Goal: Transaction & Acquisition: Purchase product/service

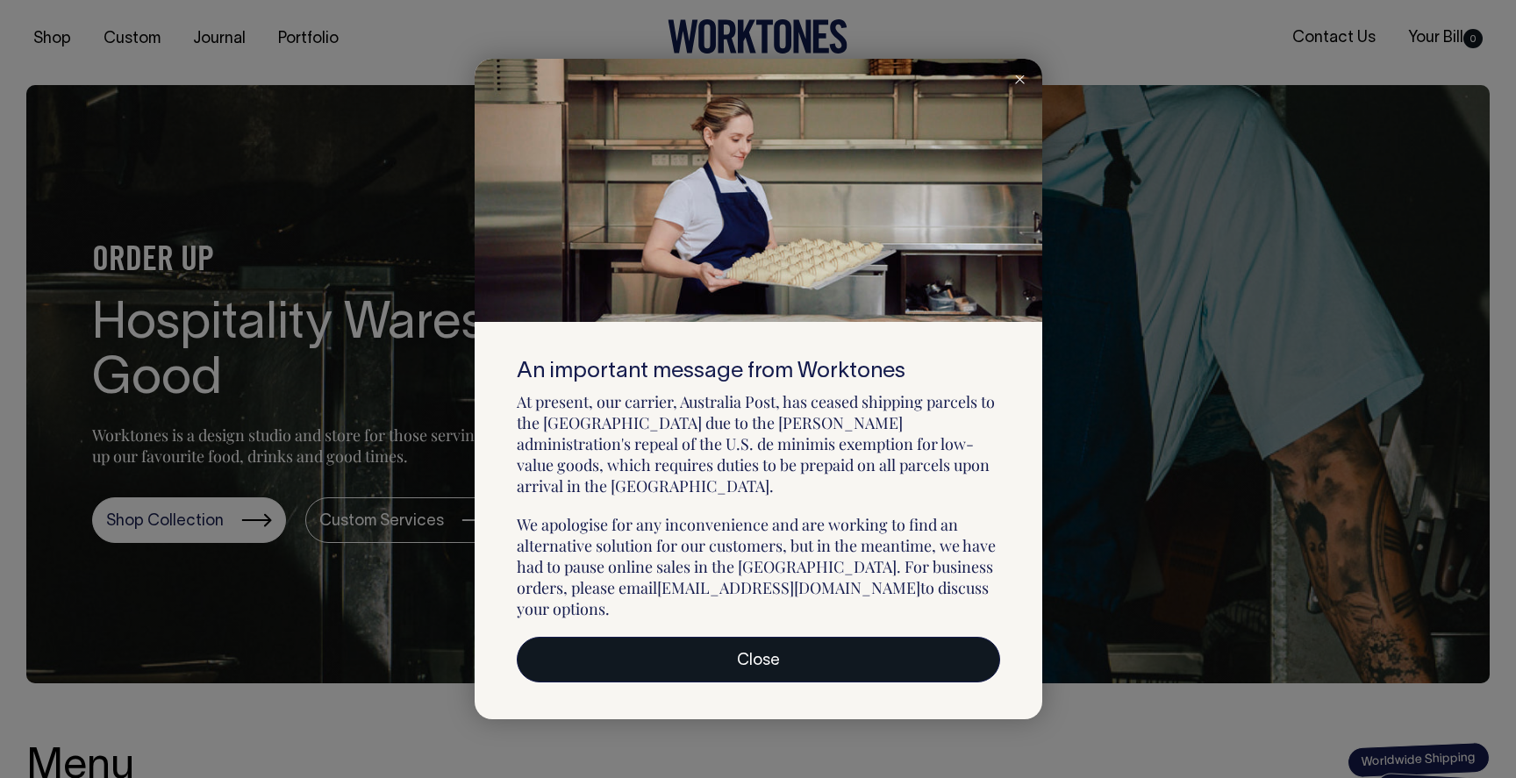
click at [817, 637] on link "Close" at bounding box center [758, 660] width 483 height 46
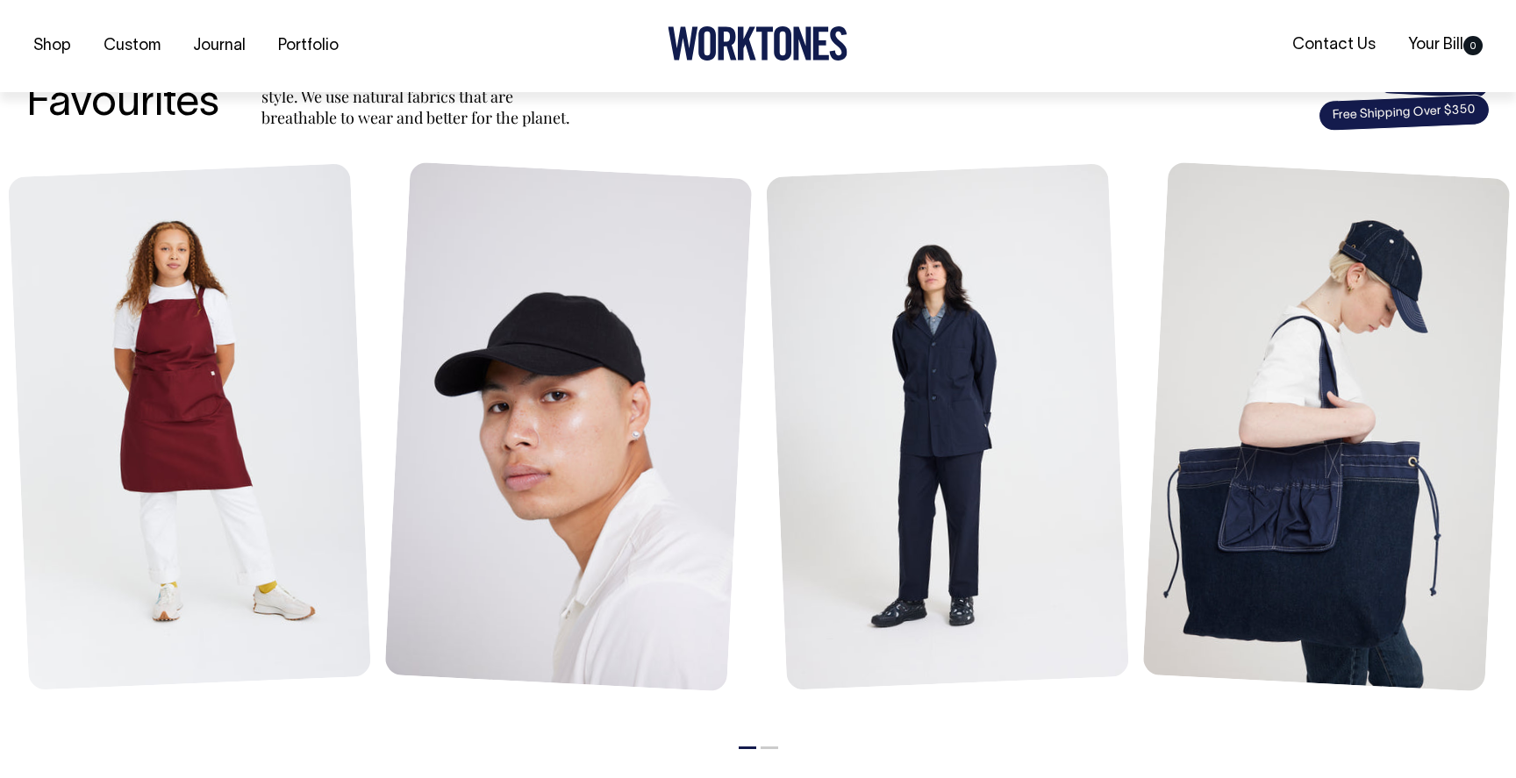
scroll to position [718, 0]
click at [303, 45] on link "Portfolio" at bounding box center [308, 46] width 75 height 29
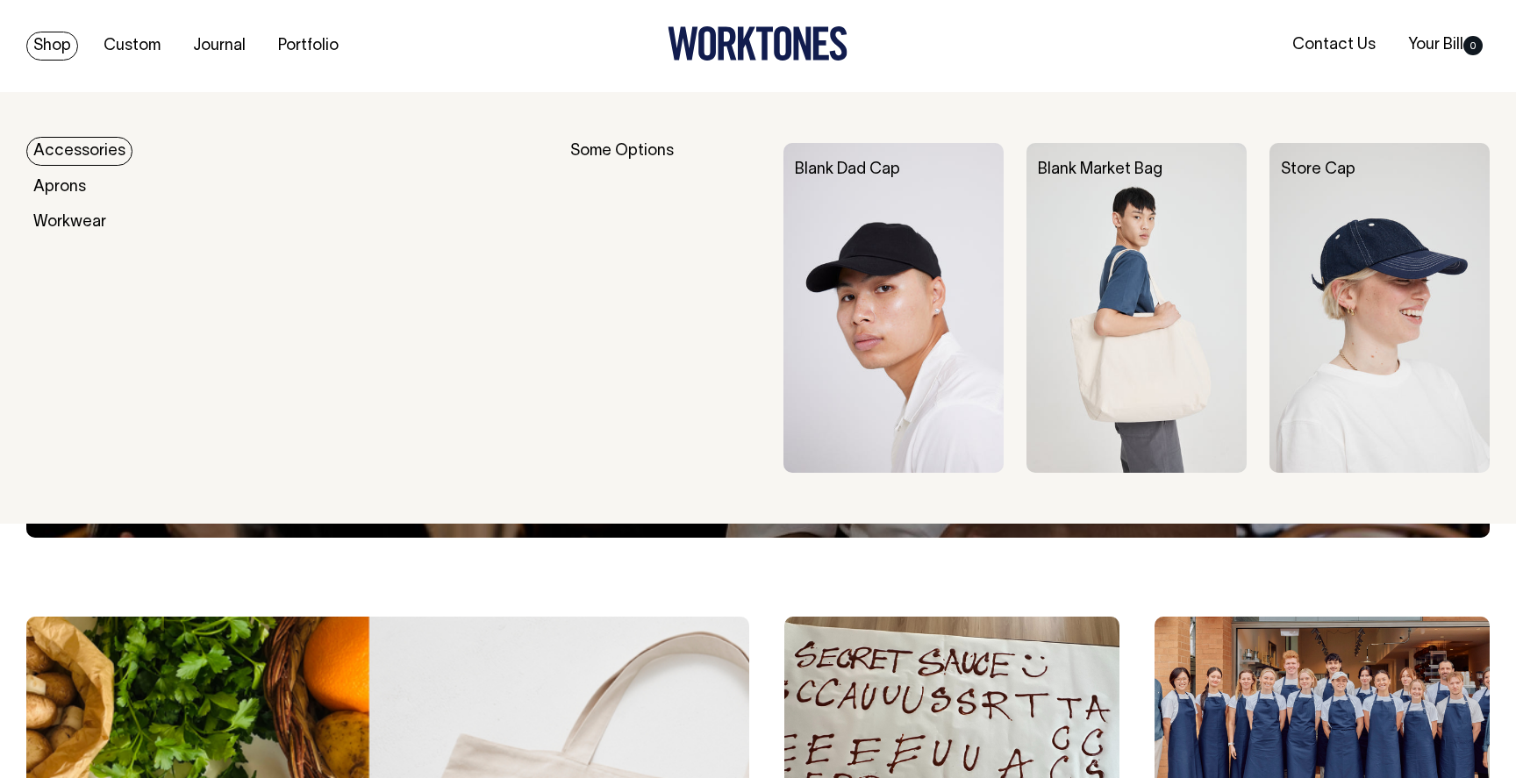
click at [59, 46] on link "Shop" at bounding box center [52, 46] width 52 height 29
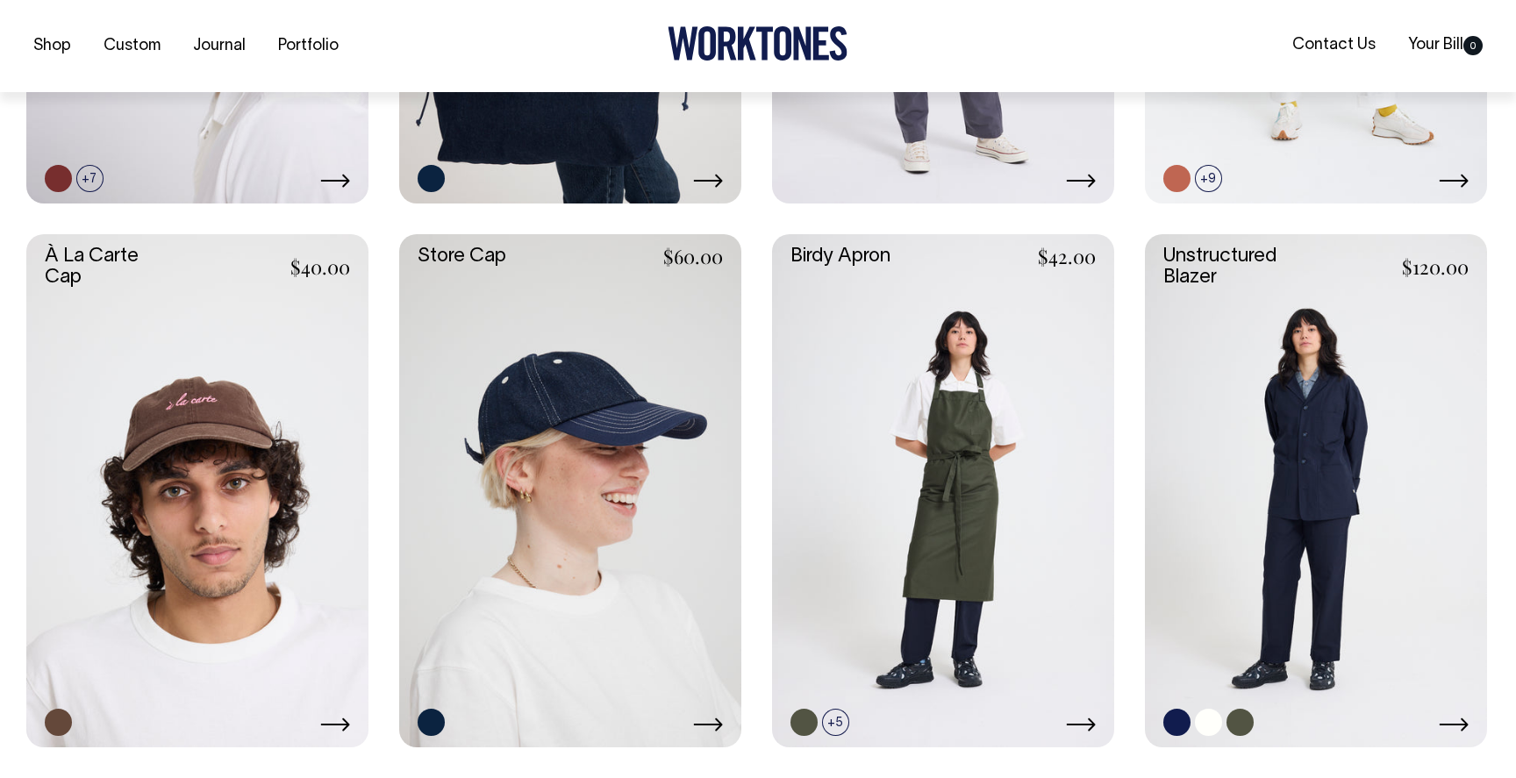
scroll to position [829, 0]
click at [1453, 721] on icon at bounding box center [1454, 724] width 30 height 14
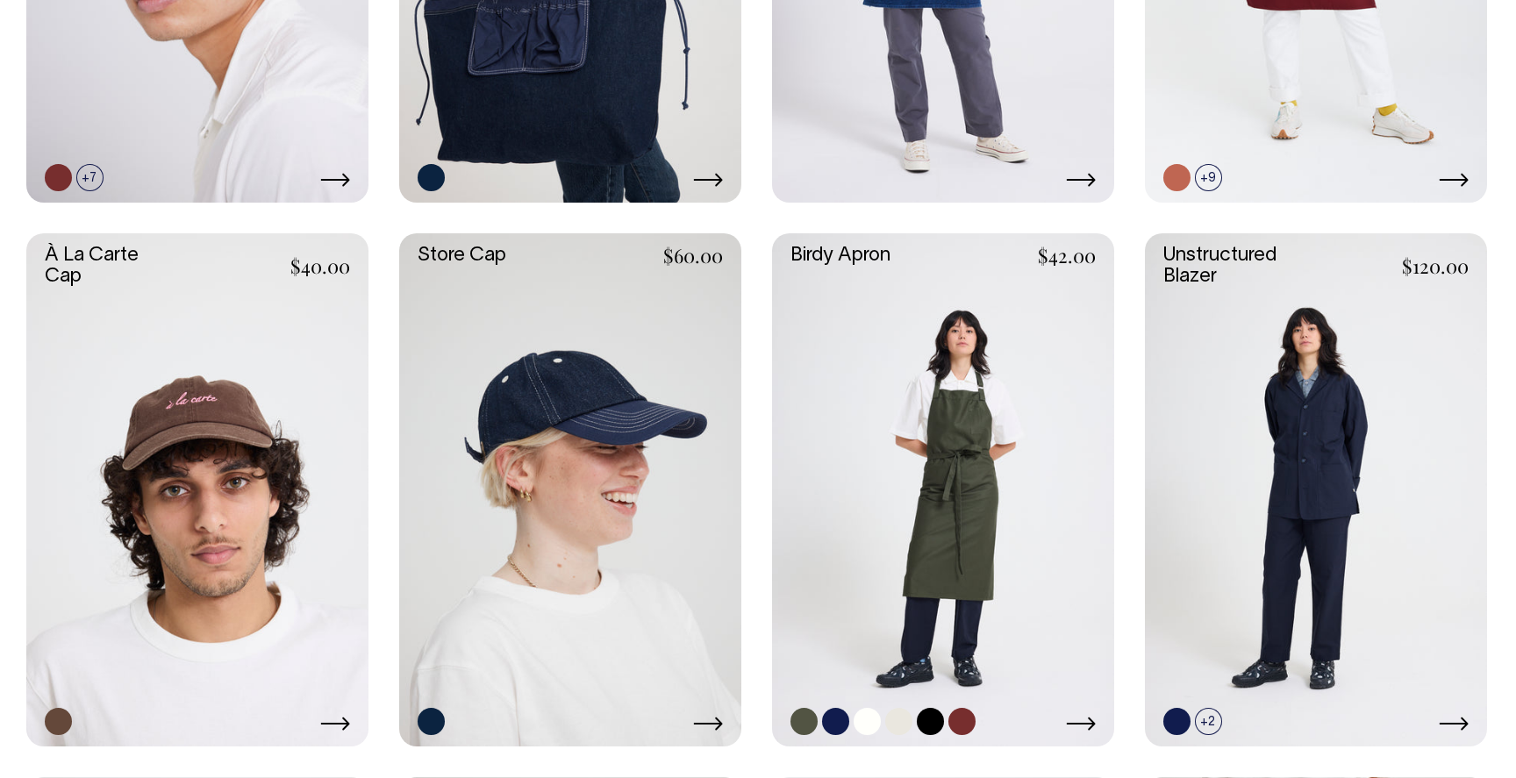
click at [964, 718] on link at bounding box center [962, 721] width 27 height 27
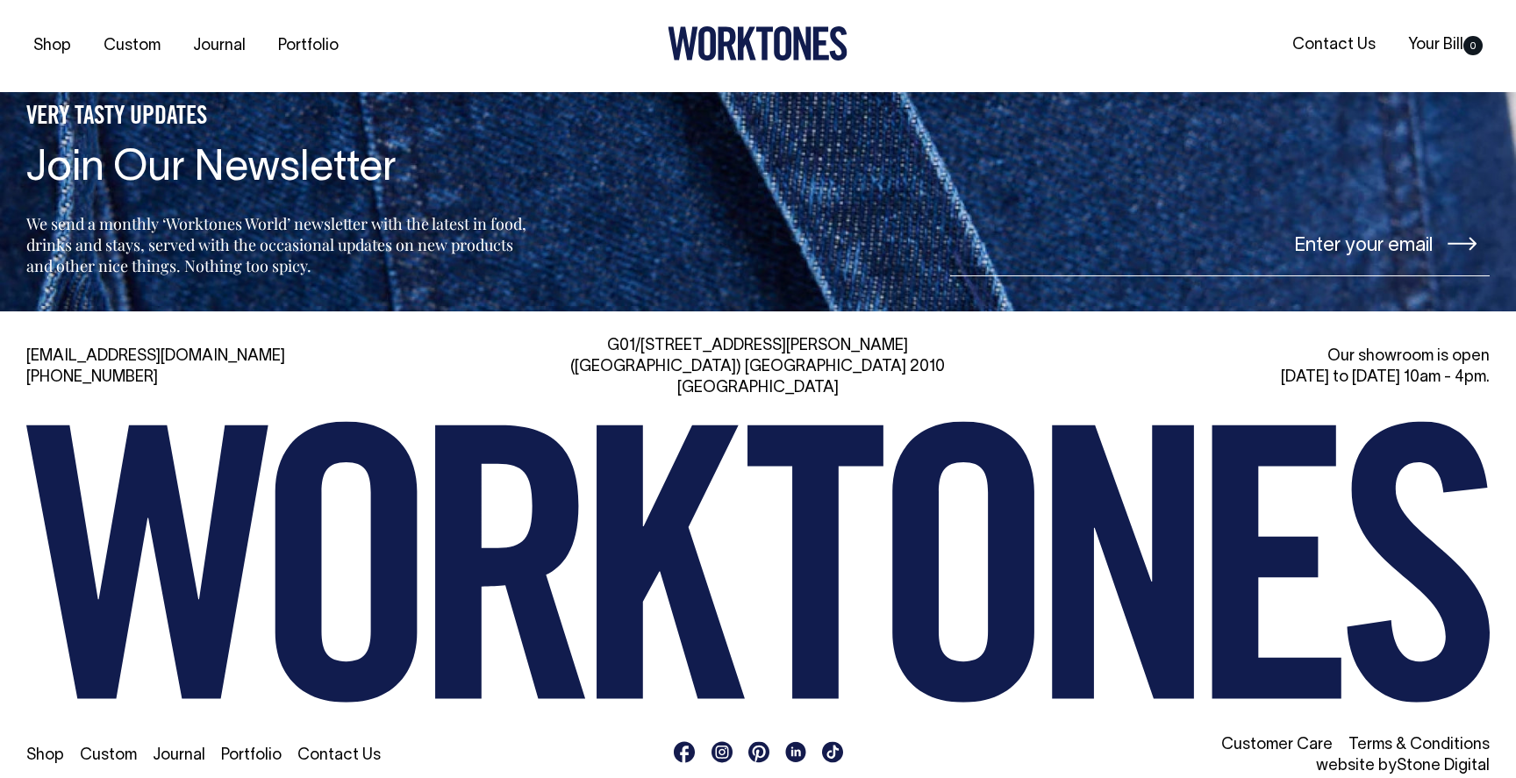
scroll to position [4431, 0]
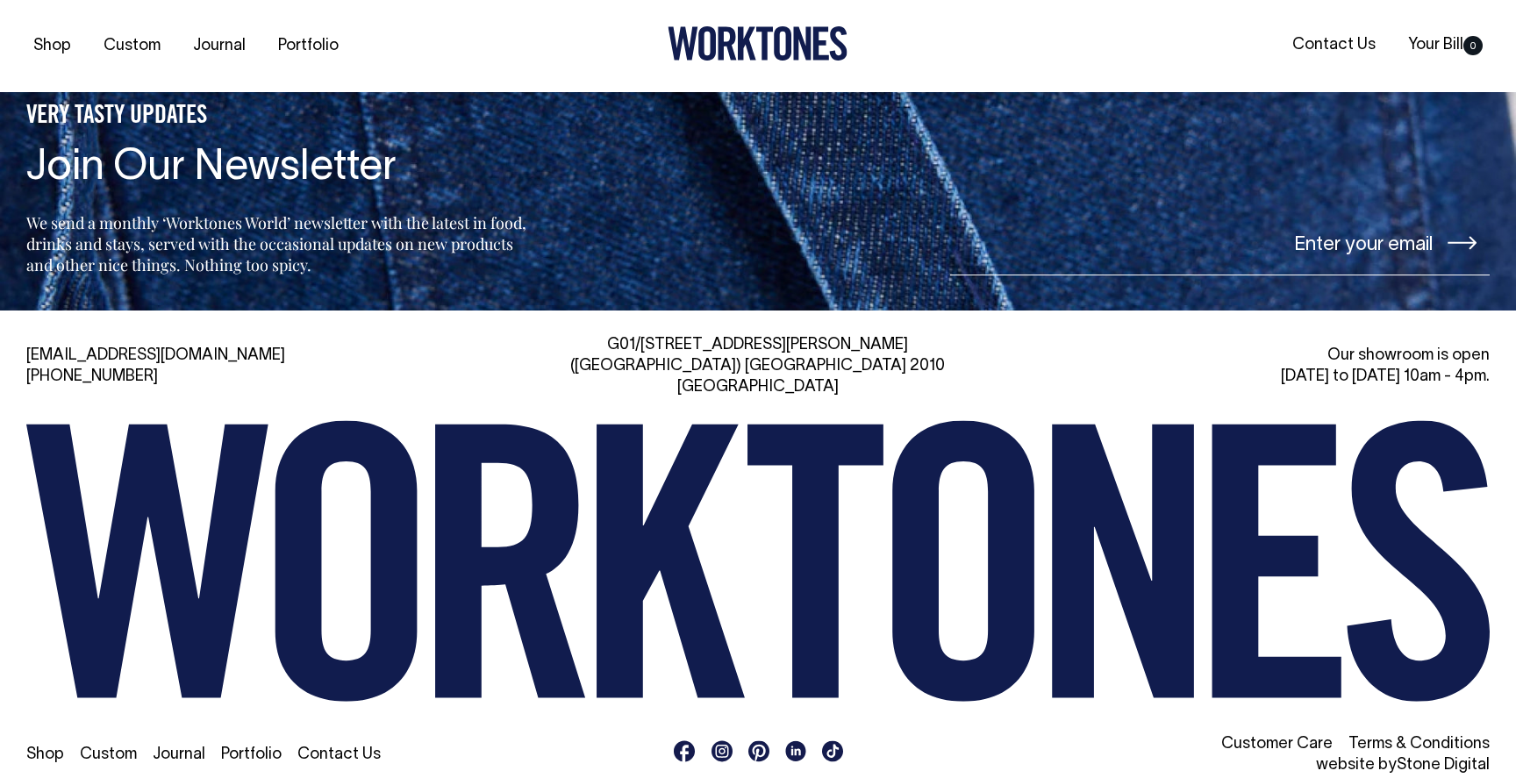
click at [718, 741] on rect at bounding box center [722, 751] width 21 height 21
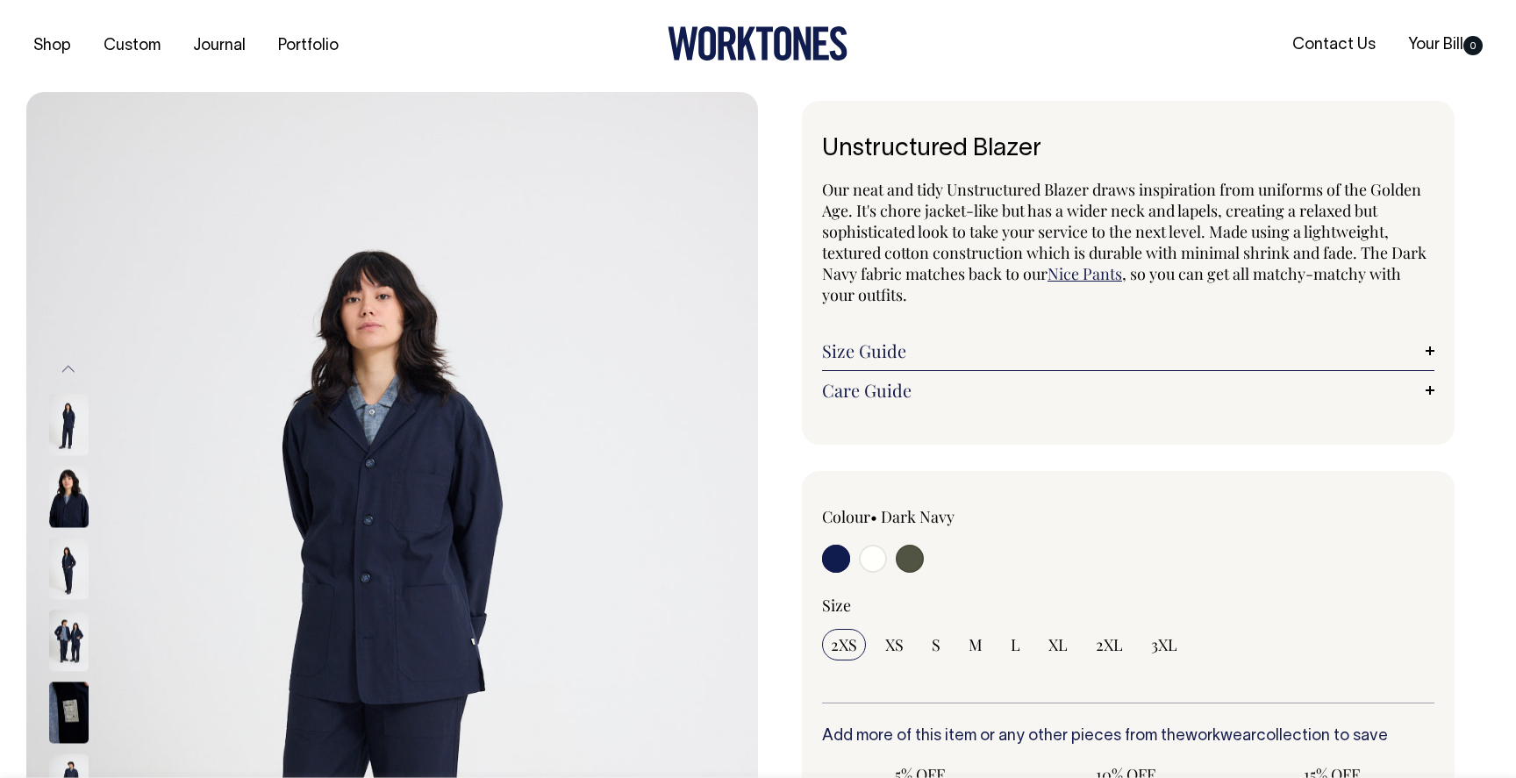
click at [913, 559] on input "radio" at bounding box center [910, 559] width 28 height 28
radio input "true"
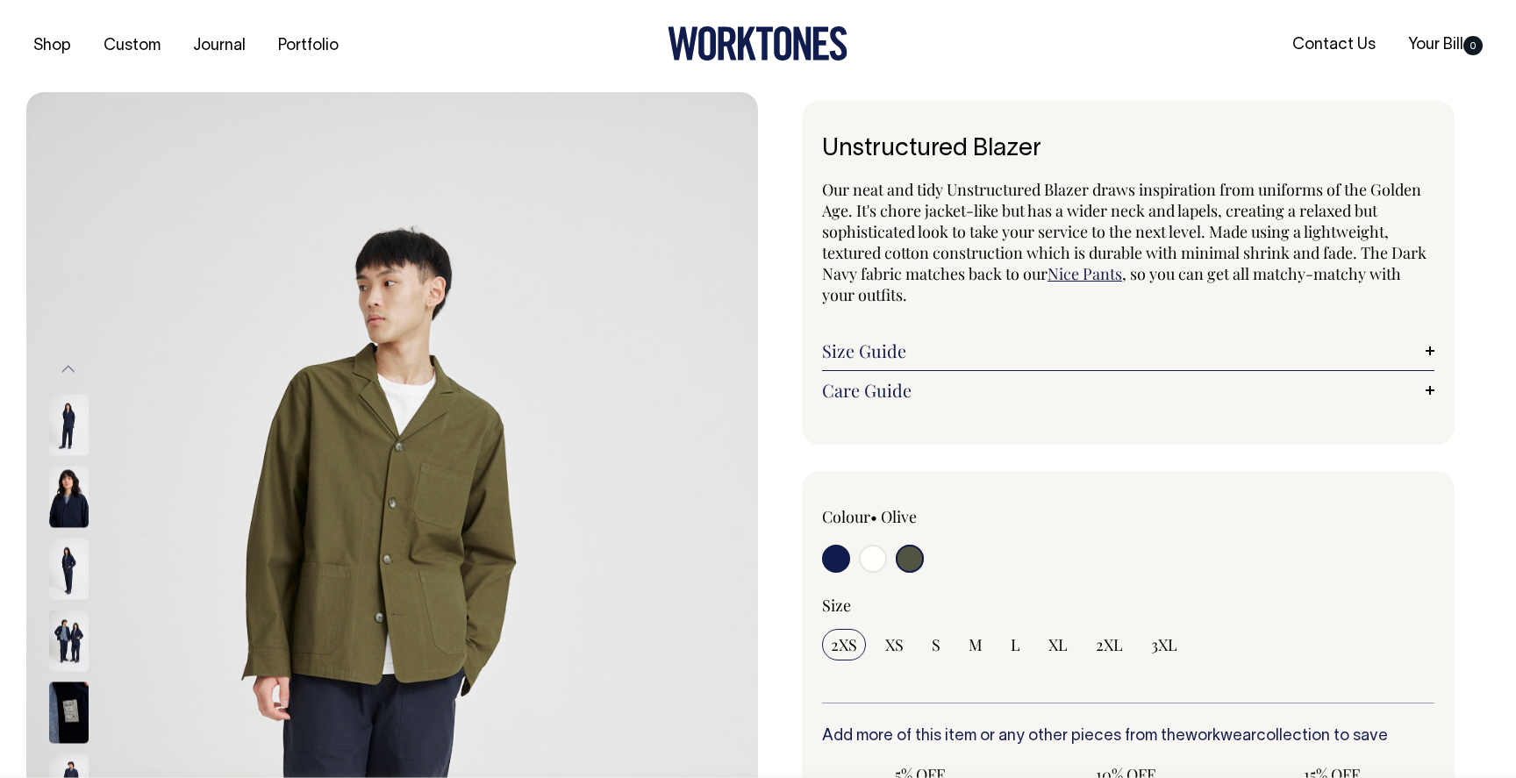
radio input "true"
select select "Olive"
click at [63, 577] on img at bounding box center [68, 568] width 39 height 61
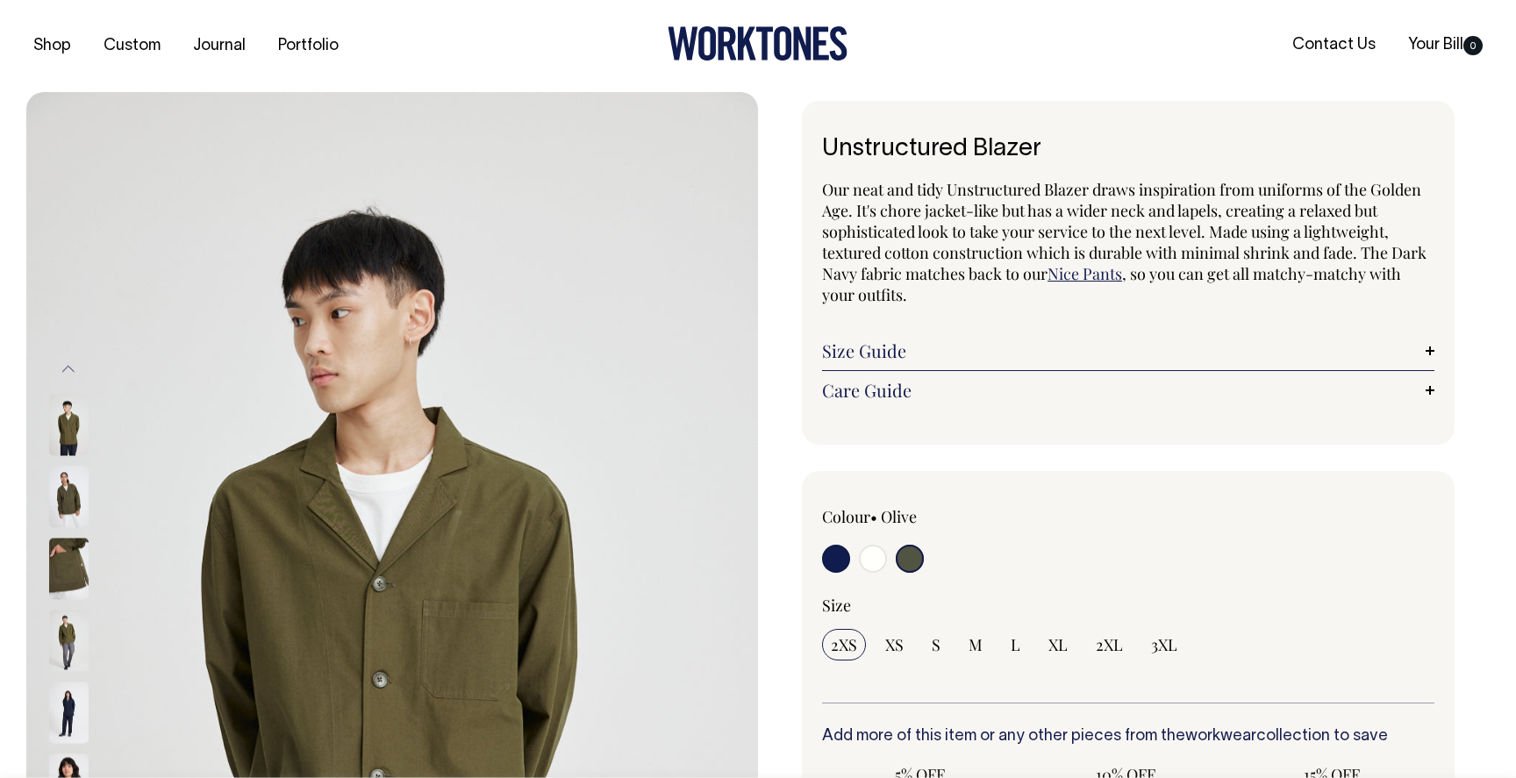
click at [68, 648] on img at bounding box center [68, 640] width 39 height 61
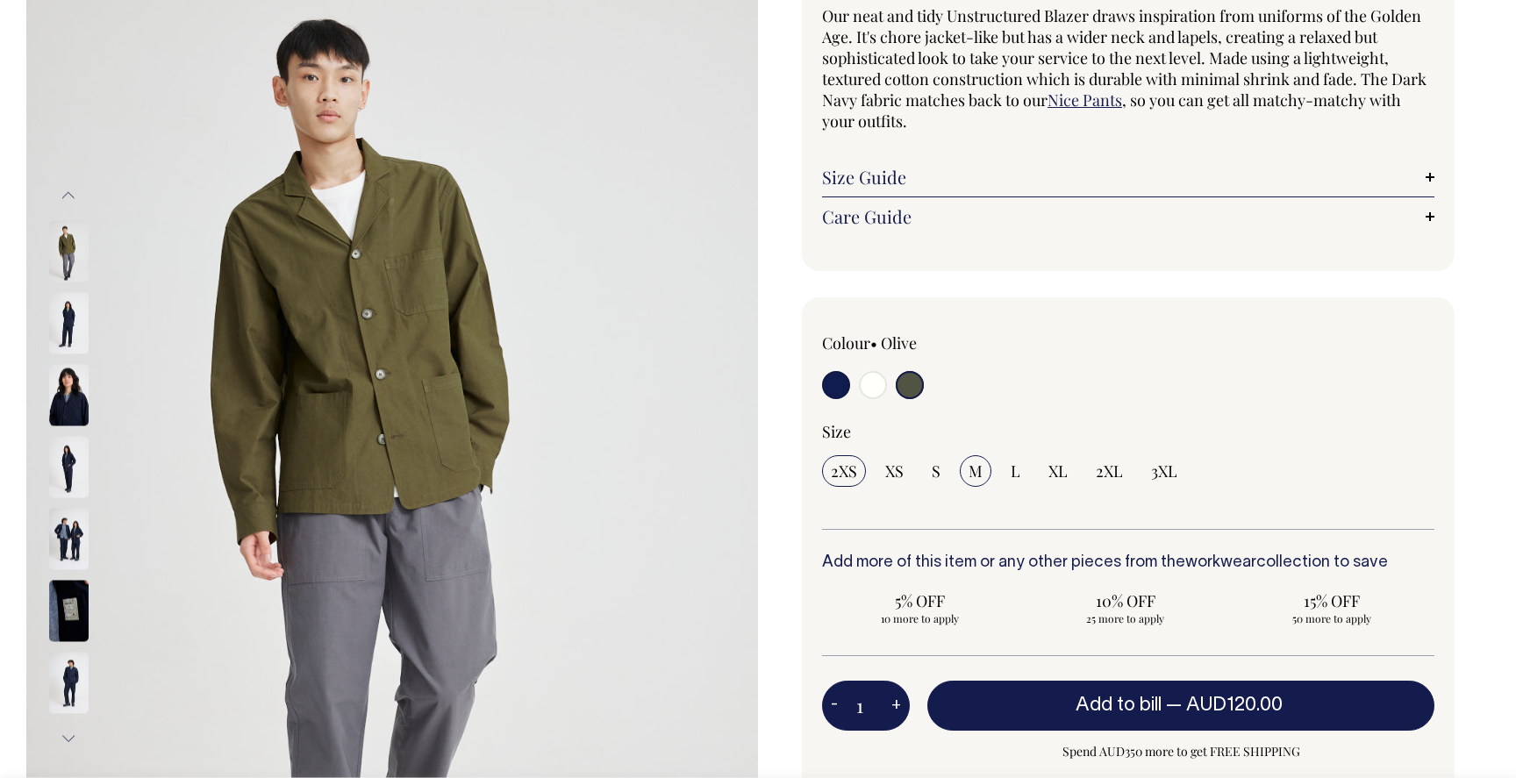
click at [980, 475] on span "M" at bounding box center [976, 471] width 14 height 21
click at [980, 475] on input "M" at bounding box center [976, 471] width 32 height 32
radio input "true"
select select "M"
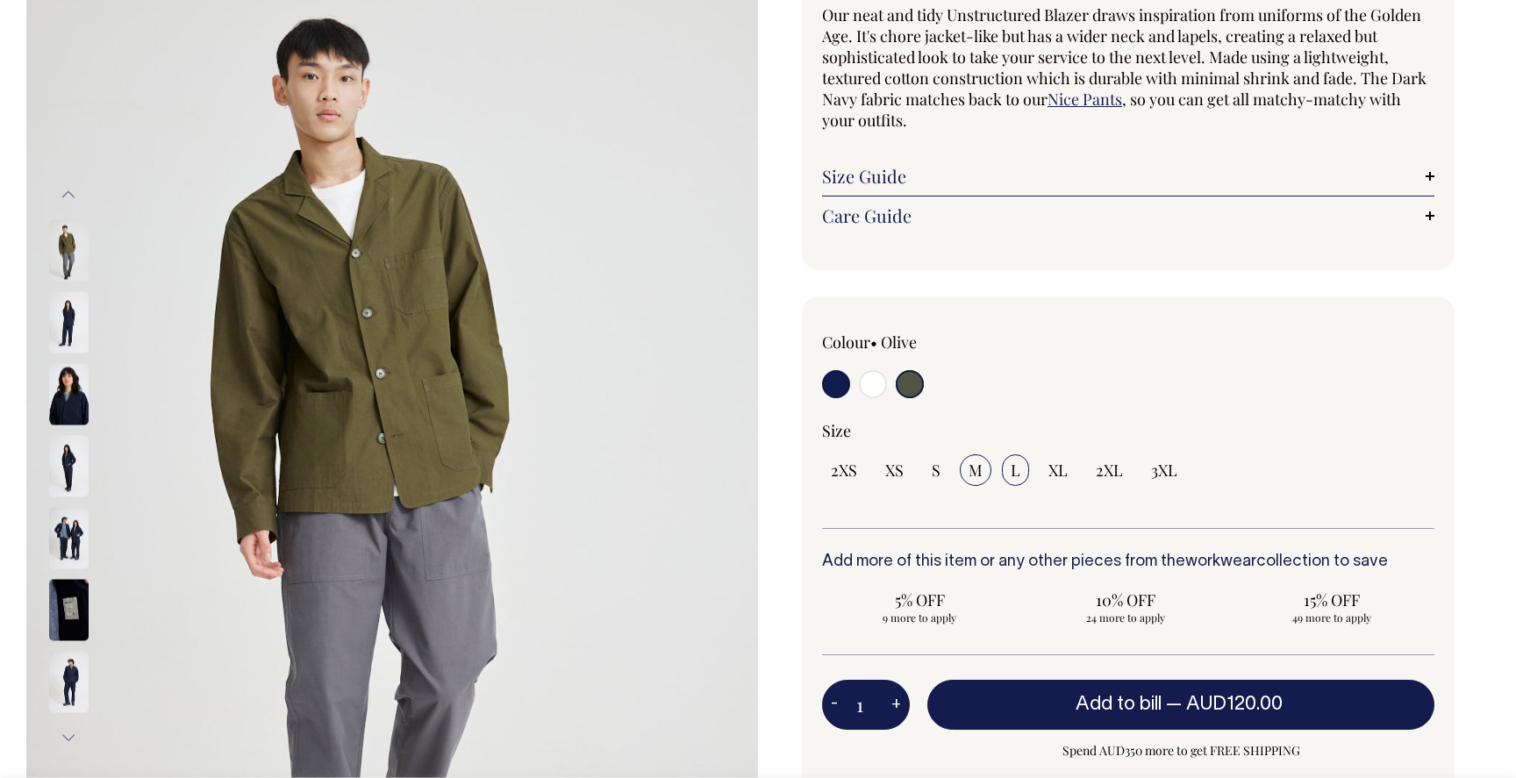
click at [1016, 472] on span "L" at bounding box center [1016, 470] width 10 height 21
click at [1016, 472] on input "L" at bounding box center [1015, 471] width 27 height 32
radio input "true"
select select "L"
click at [68, 683] on img at bounding box center [68, 681] width 39 height 61
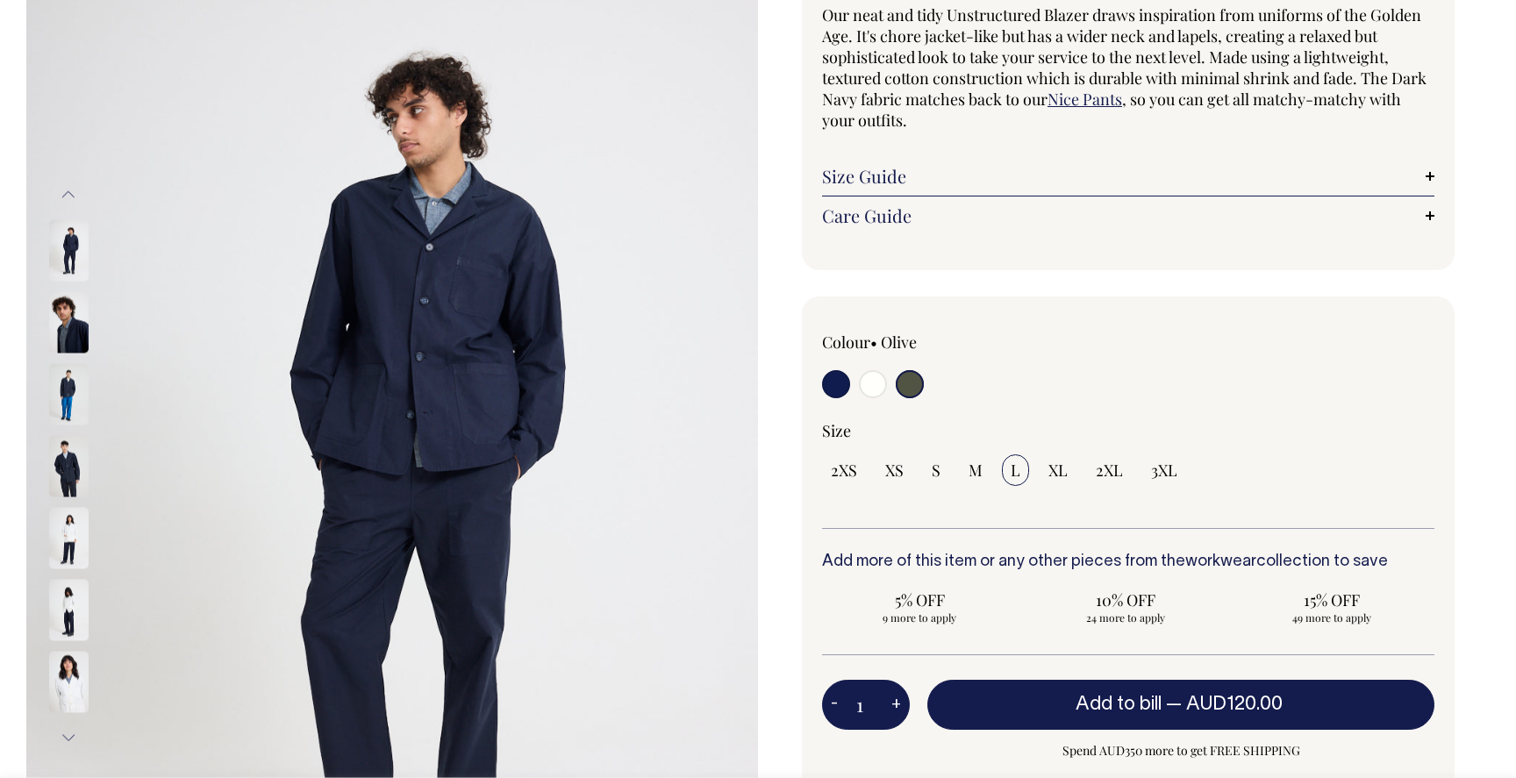
drag, startPoint x: 833, startPoint y: 384, endPoint x: 855, endPoint y: 389, distance: 22.4
click at [833, 384] on input "radio" at bounding box center [836, 384] width 28 height 28
radio input "true"
select select "Dark Navy"
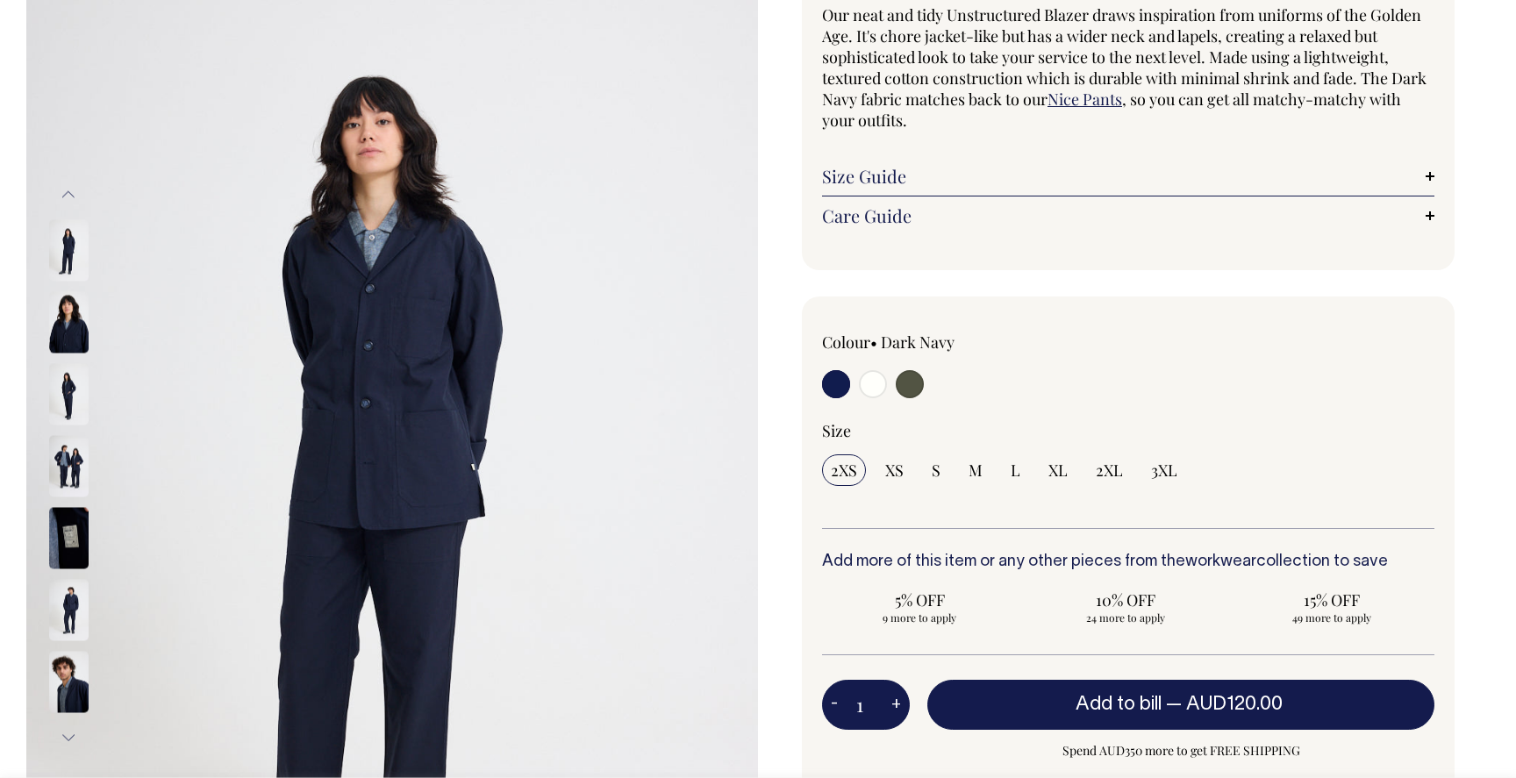
click at [910, 387] on input "radio" at bounding box center [910, 384] width 28 height 28
radio input "true"
select select "Olive"
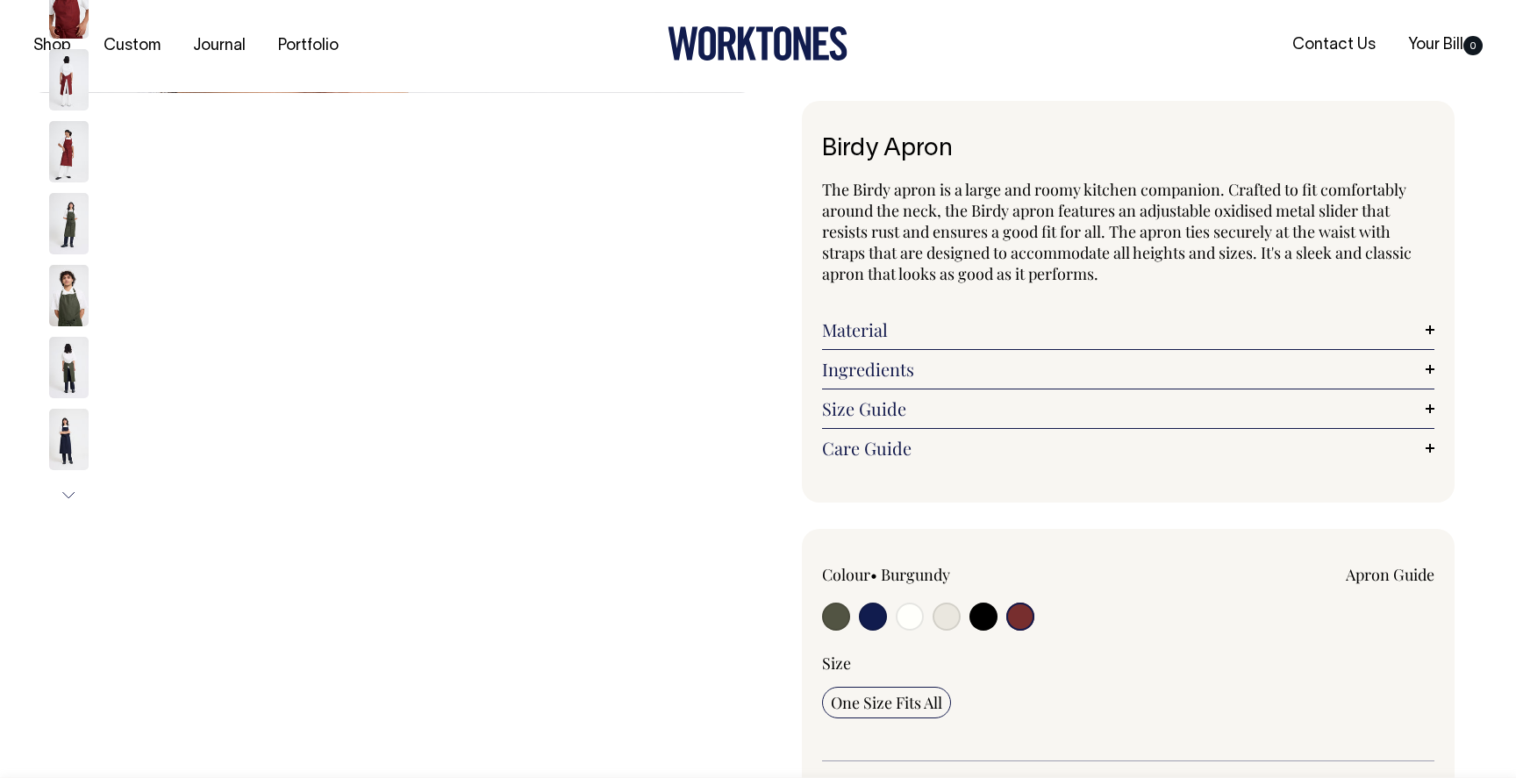
select select "Burgundy"
